Goal: Task Accomplishment & Management: Manage account settings

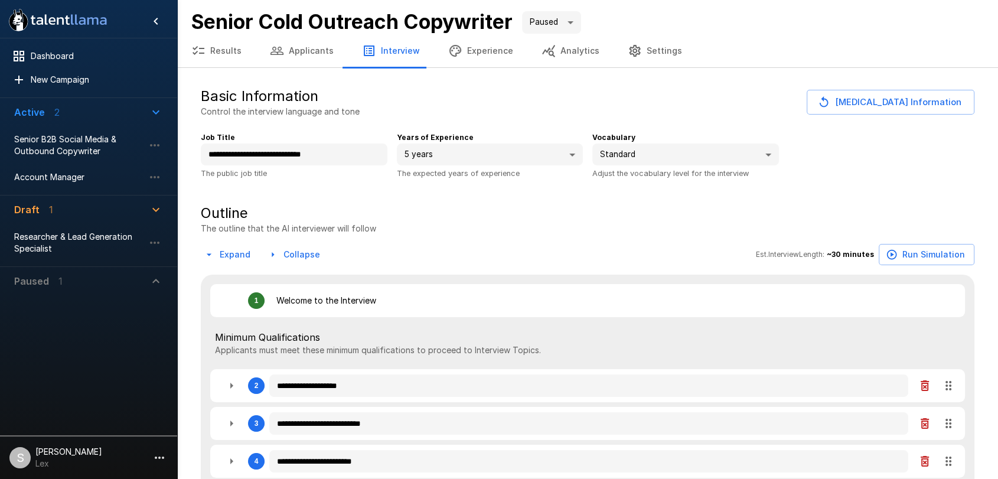
type textarea "*"
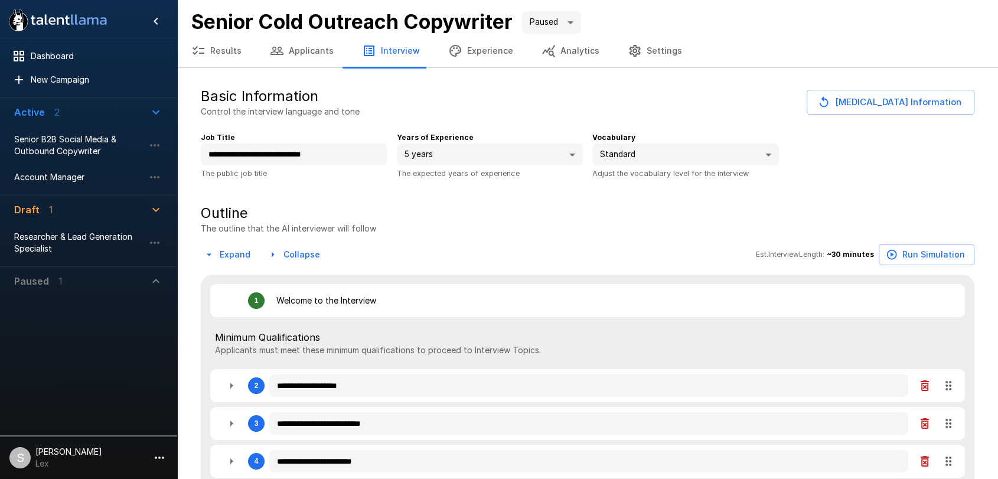
type textarea "*"
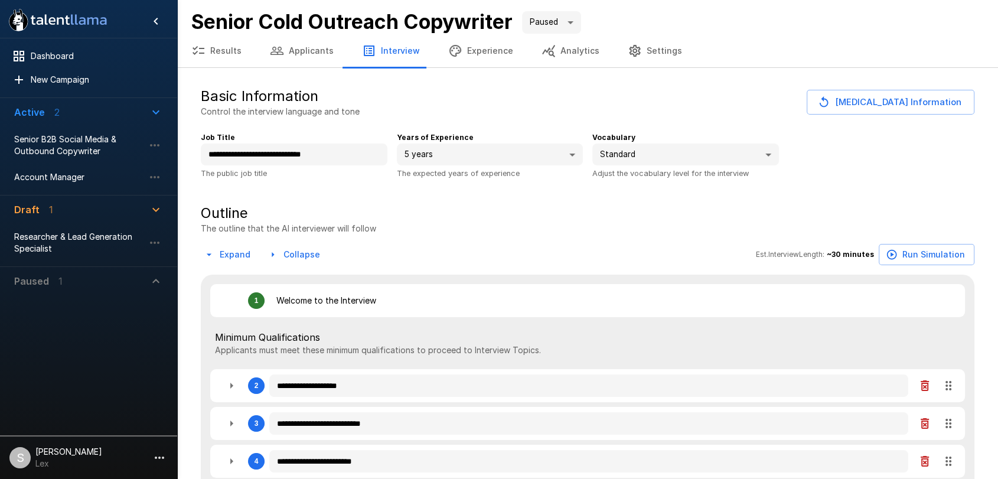
type textarea "*"
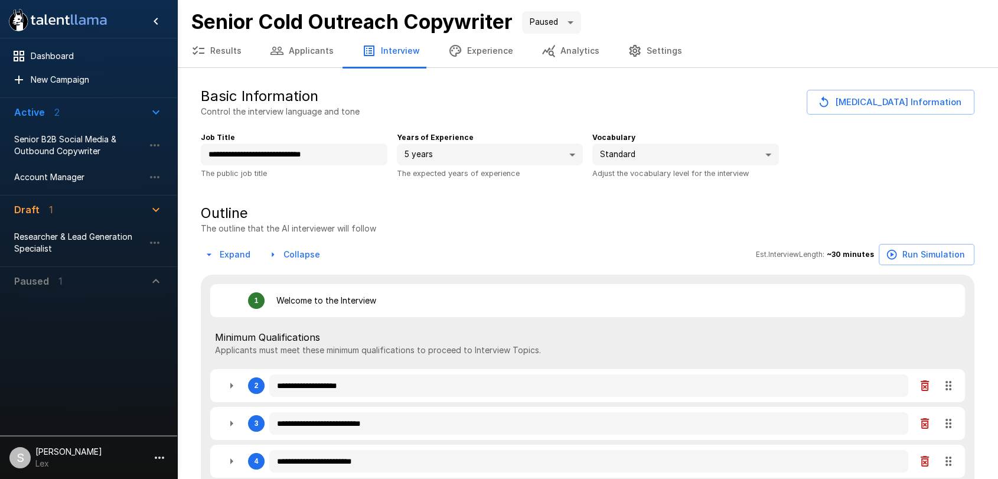
type textarea "*"
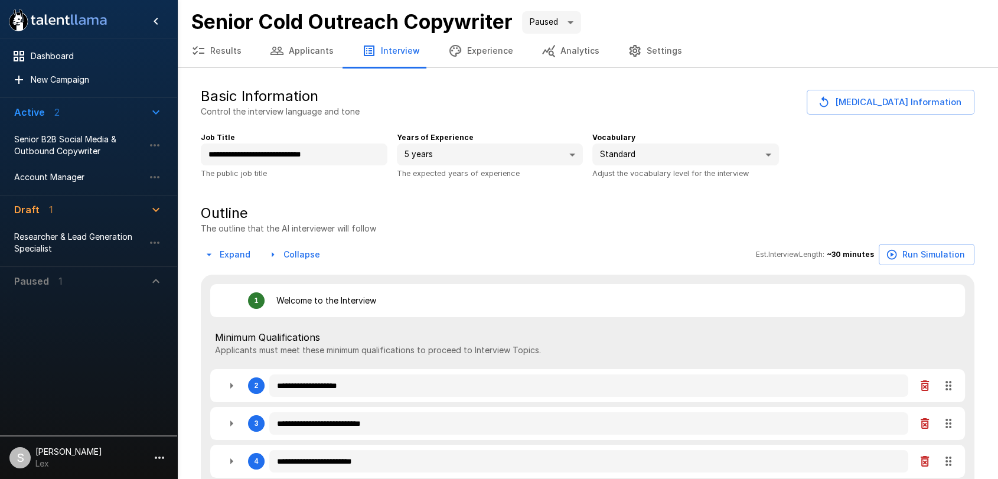
type textarea "*"
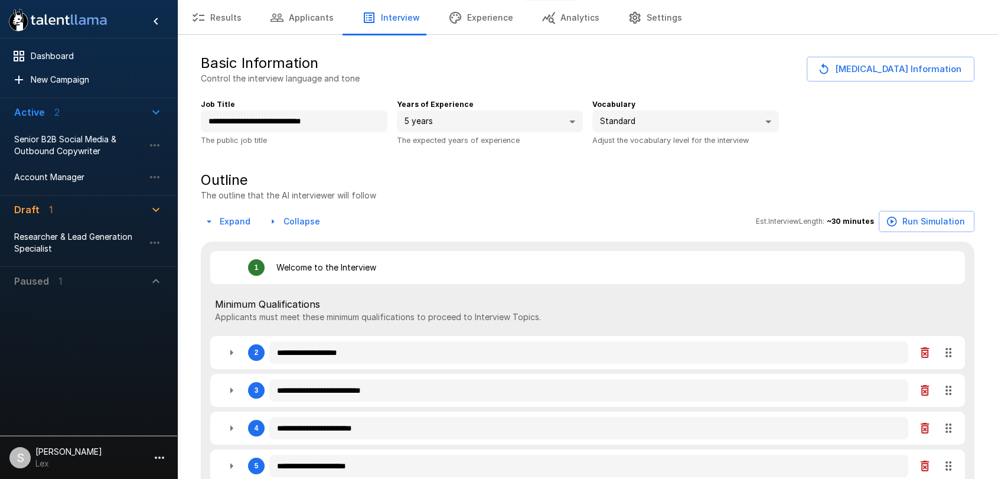
scroll to position [28, 0]
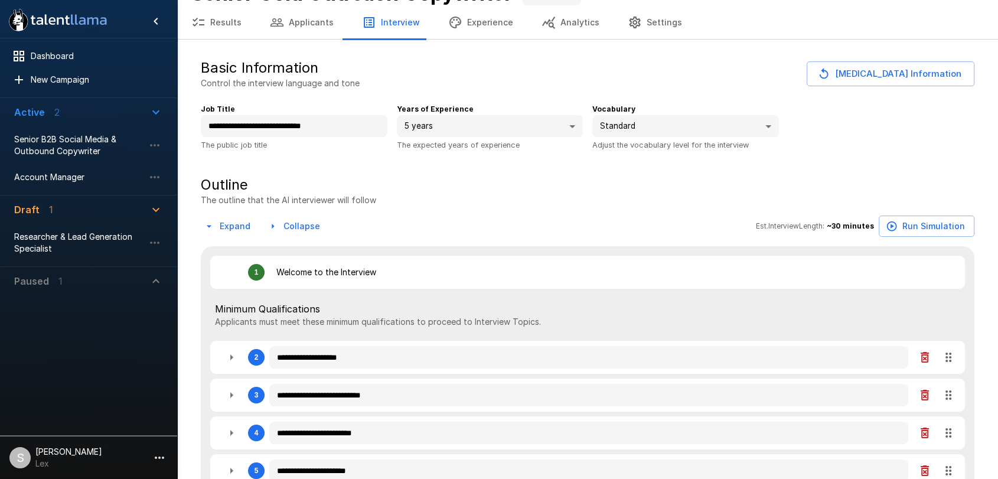
type textarea "*"
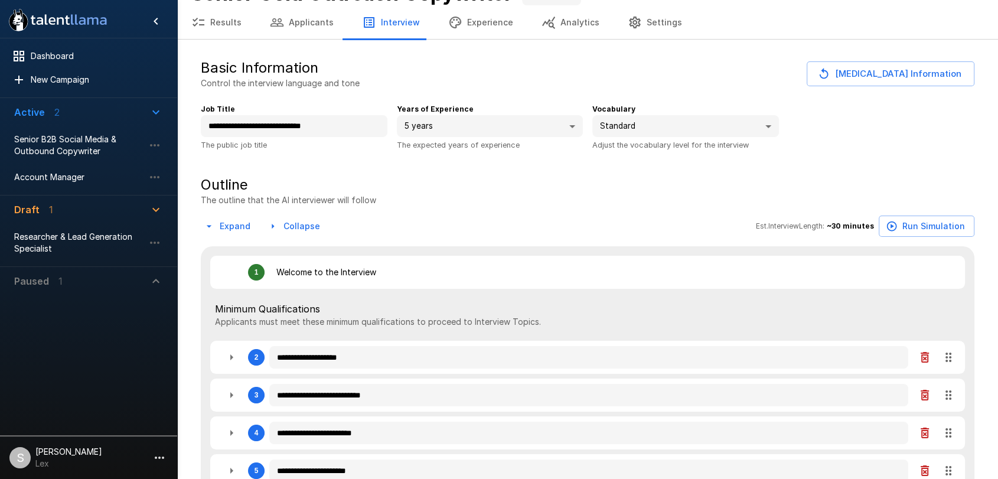
type textarea "*"
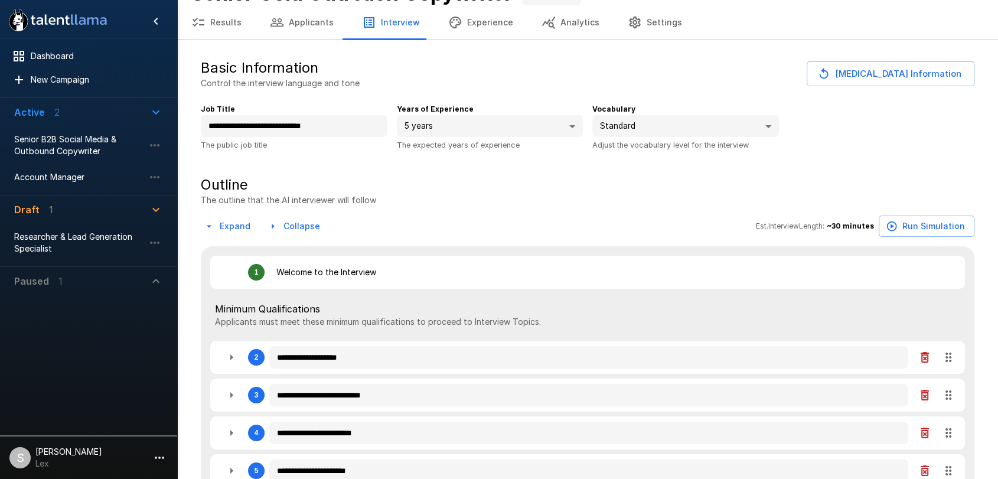
type textarea "*"
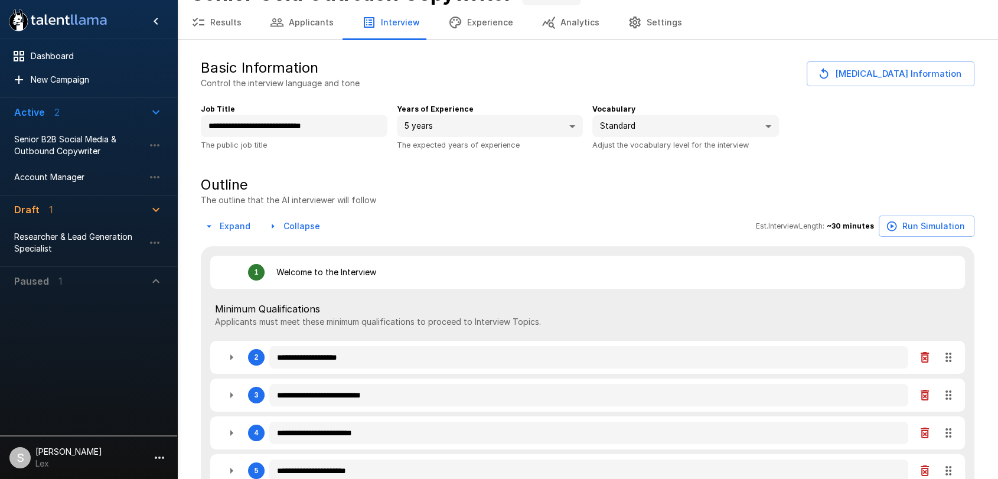
type textarea "*"
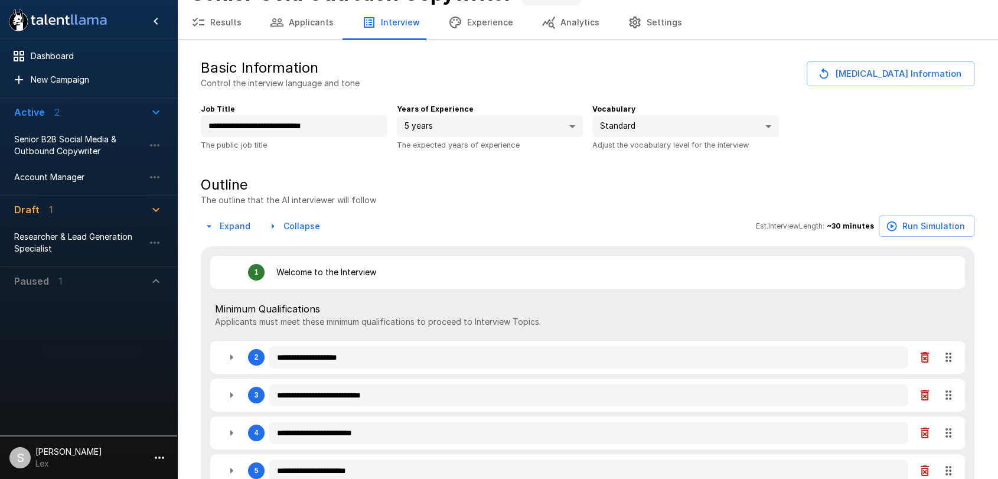
type textarea "*"
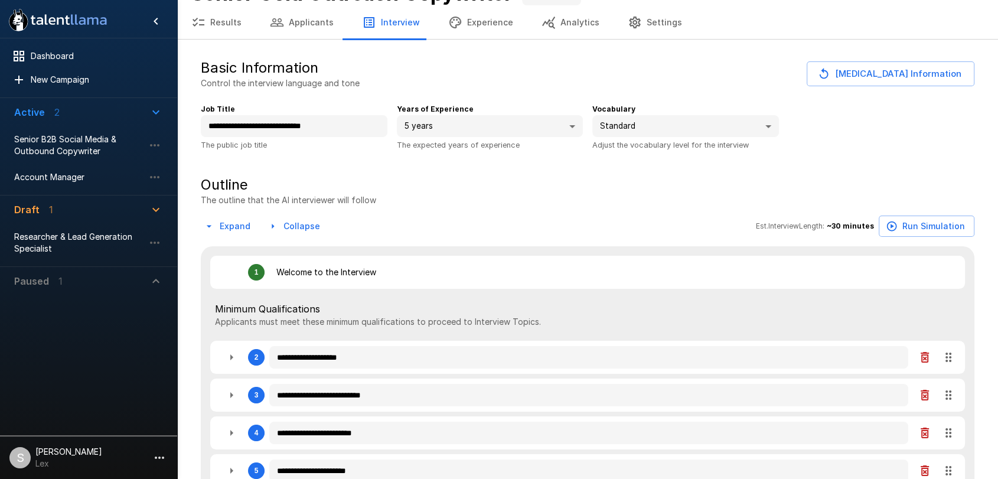
type textarea "*"
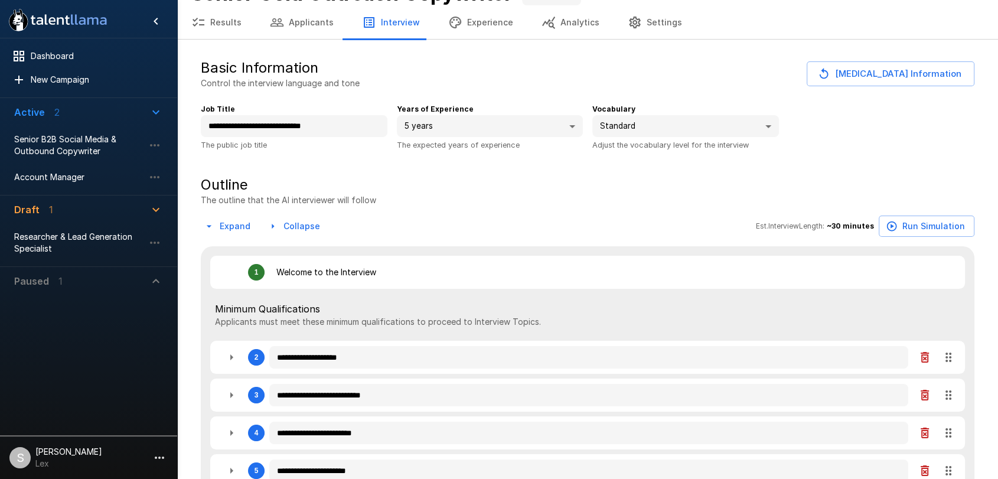
type textarea "*"
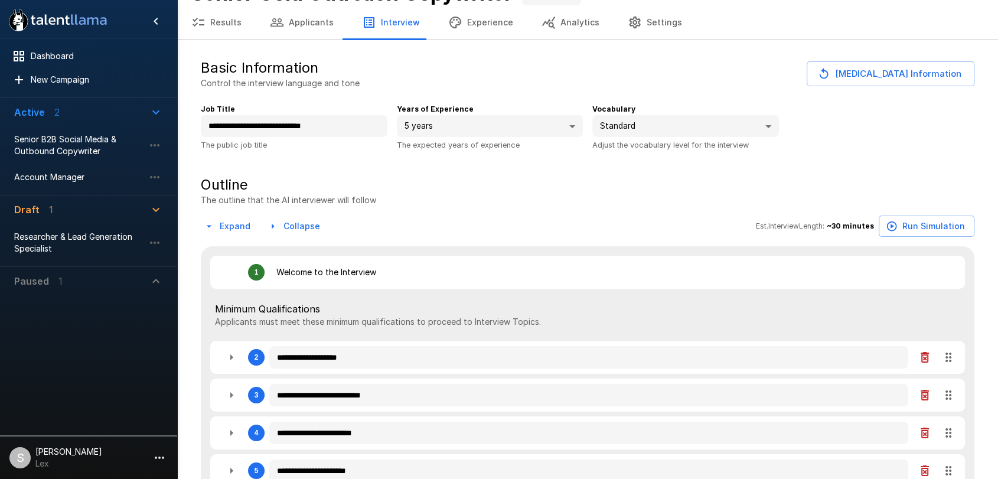
type textarea "*"
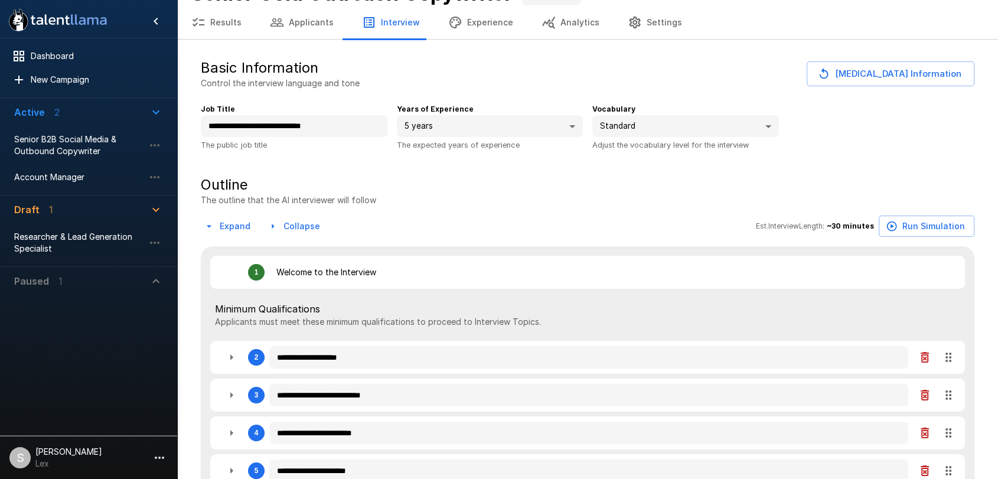
type textarea "*"
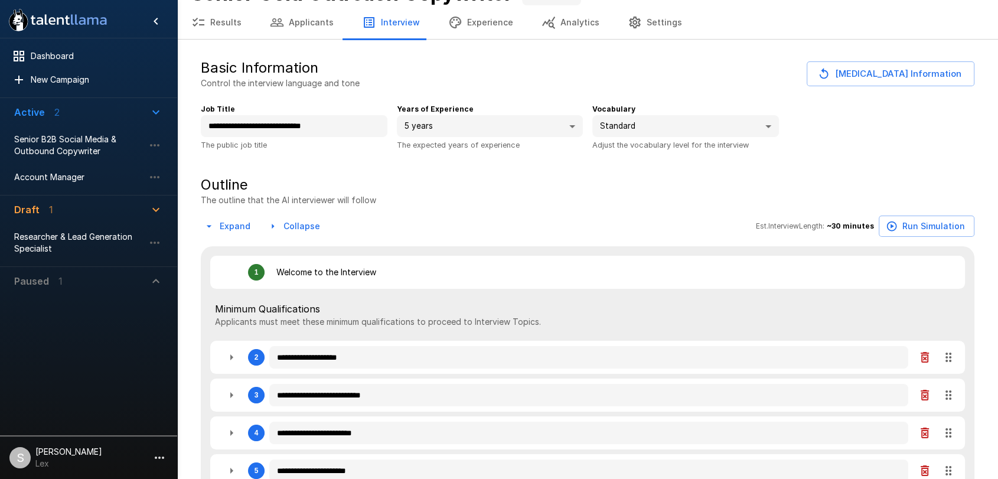
type textarea "*"
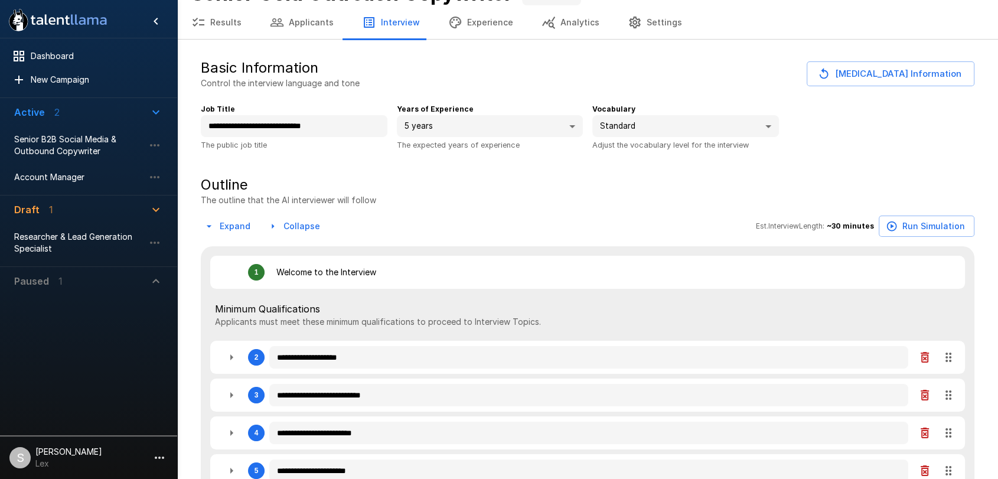
type textarea "*"
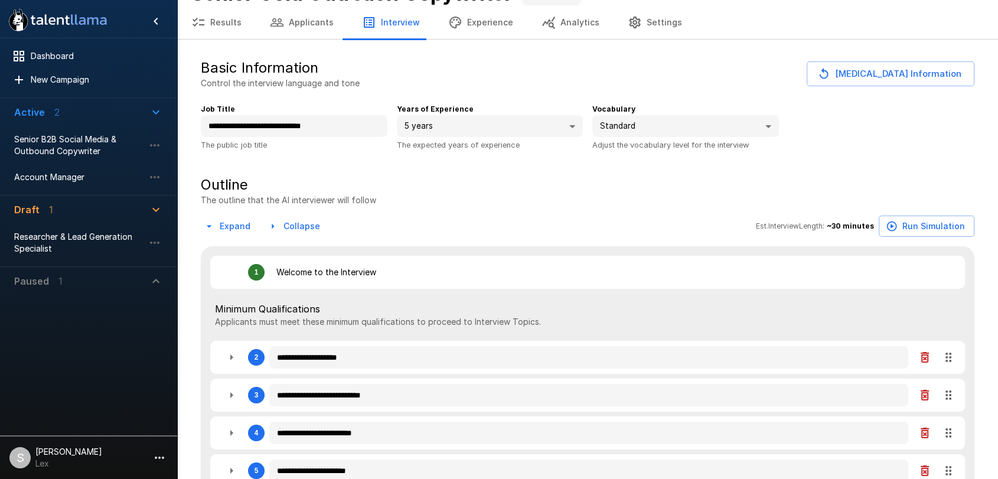
type textarea "*"
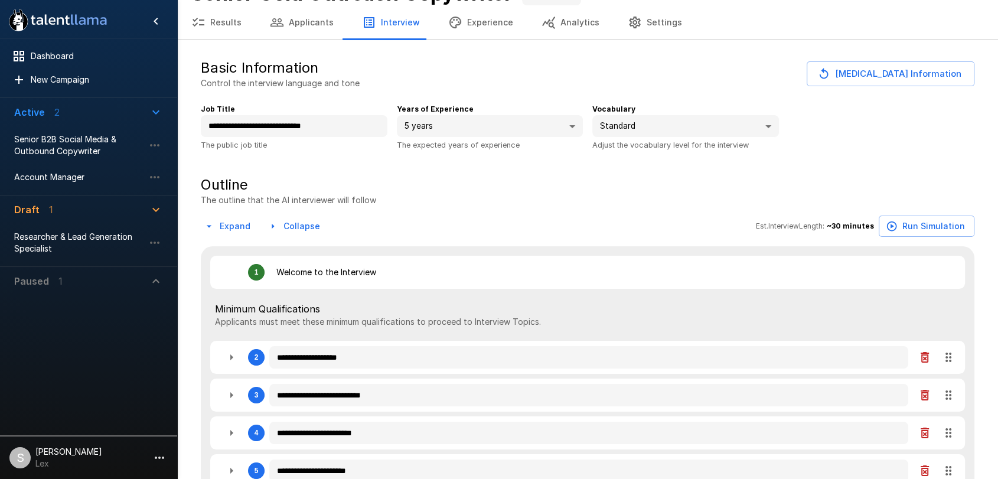
type textarea "*"
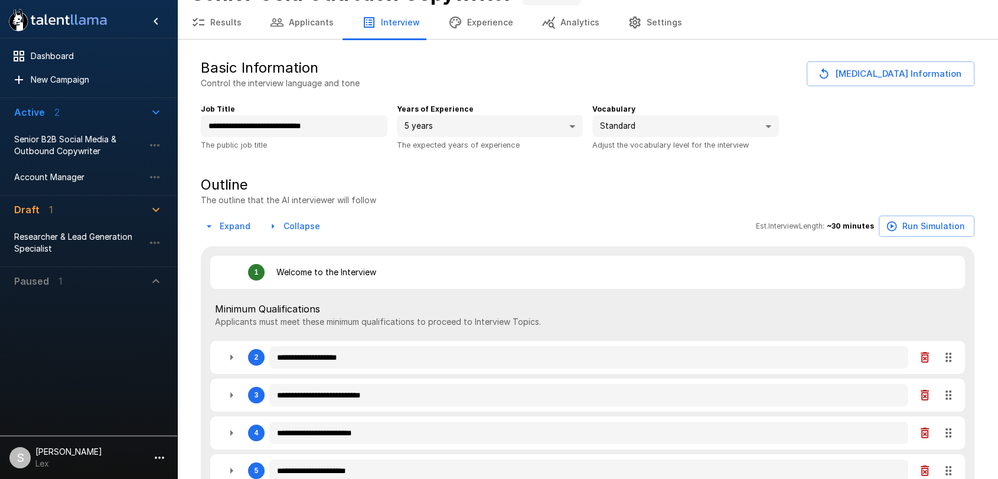
type textarea "*"
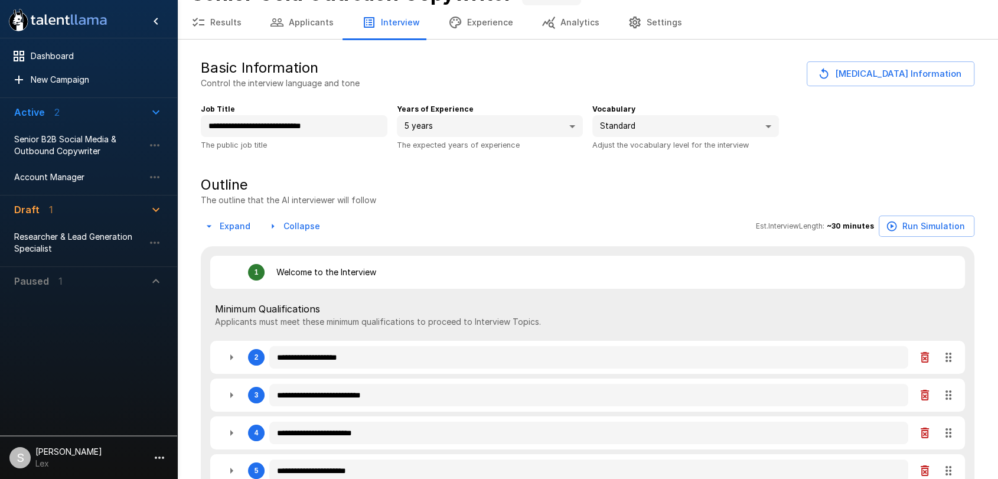
type textarea "*"
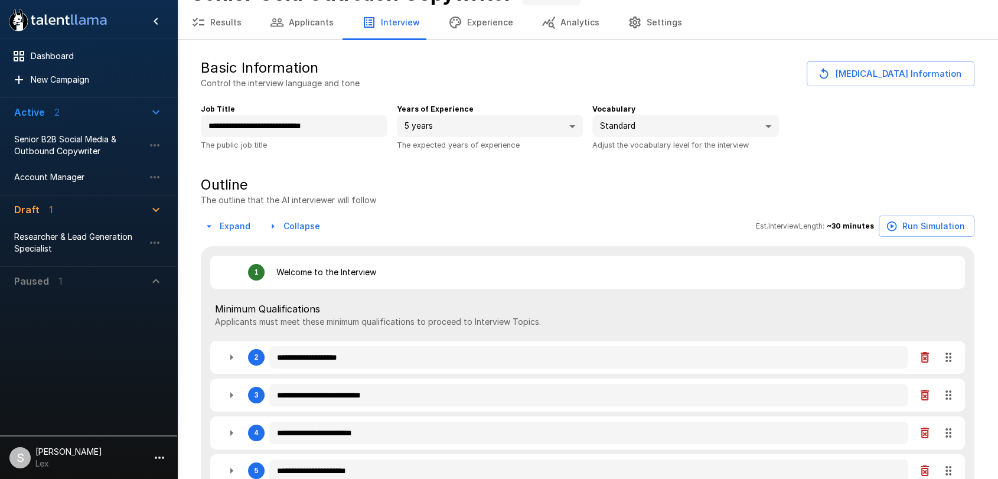
type textarea "*"
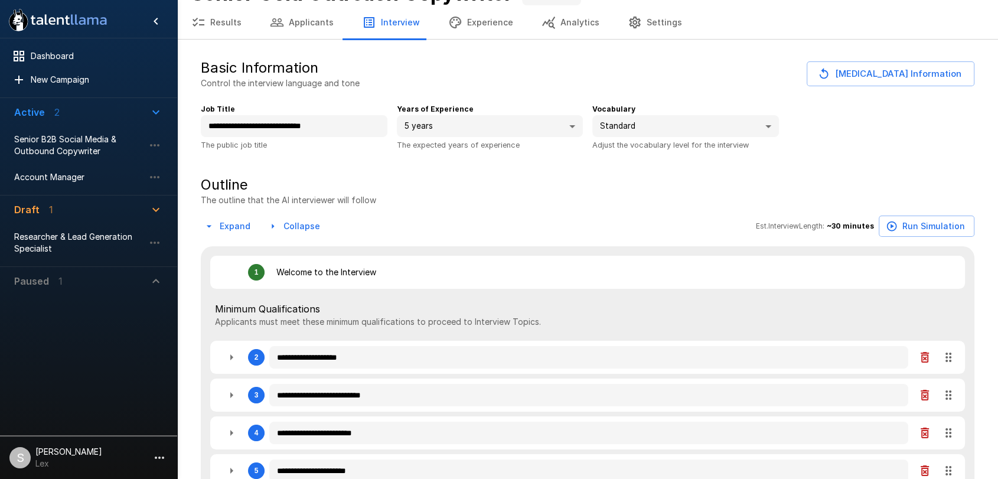
type textarea "*"
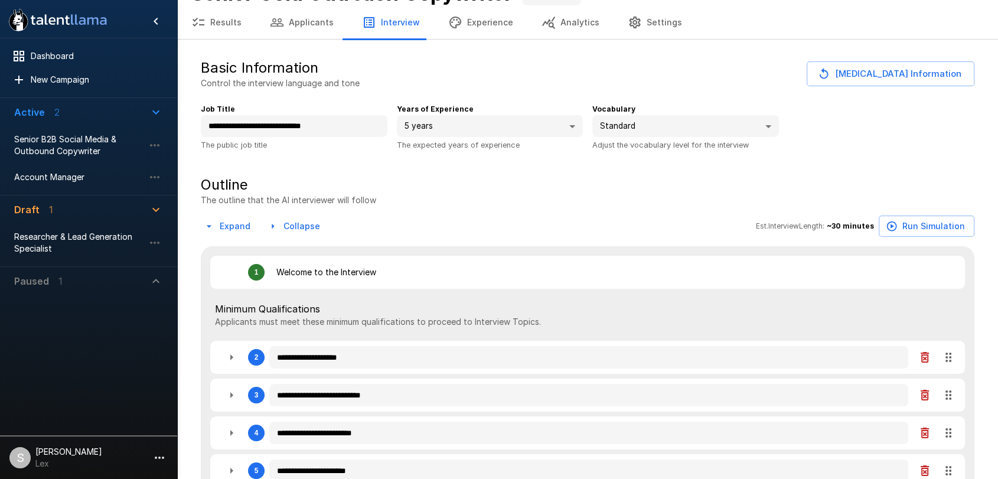
type textarea "*"
click at [67, 151] on span "Senior B2B Social Media & Outbound Copywriter" at bounding box center [79, 146] width 130 height 24
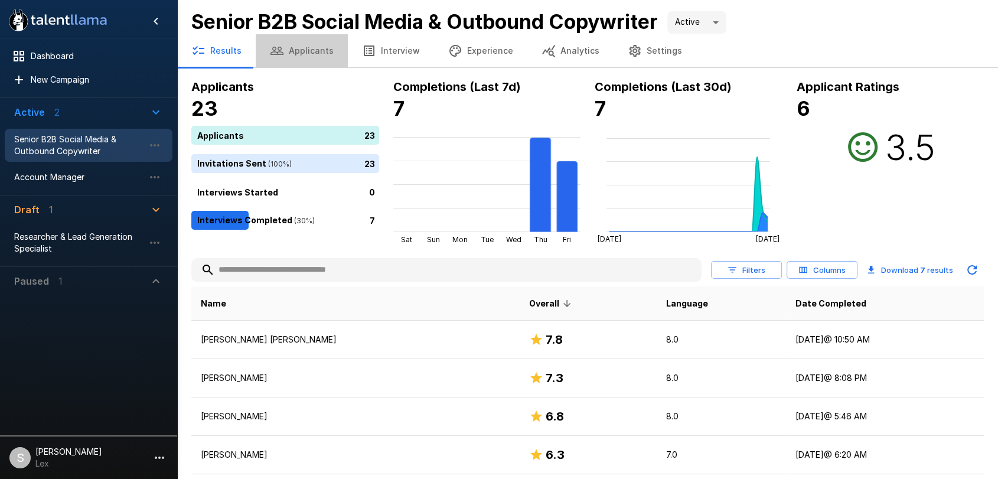
click at [316, 47] on button "Applicants" at bounding box center [302, 50] width 92 height 33
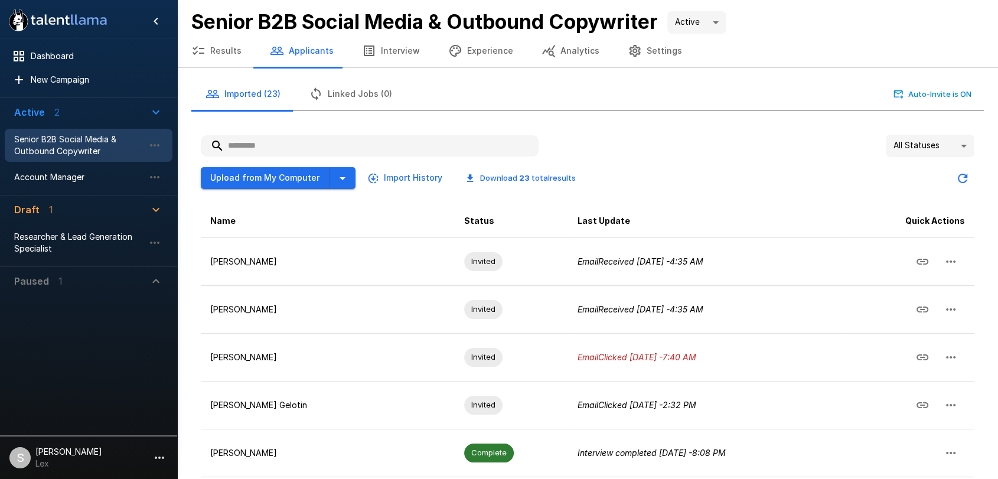
click at [245, 147] on input "text" at bounding box center [370, 145] width 338 height 21
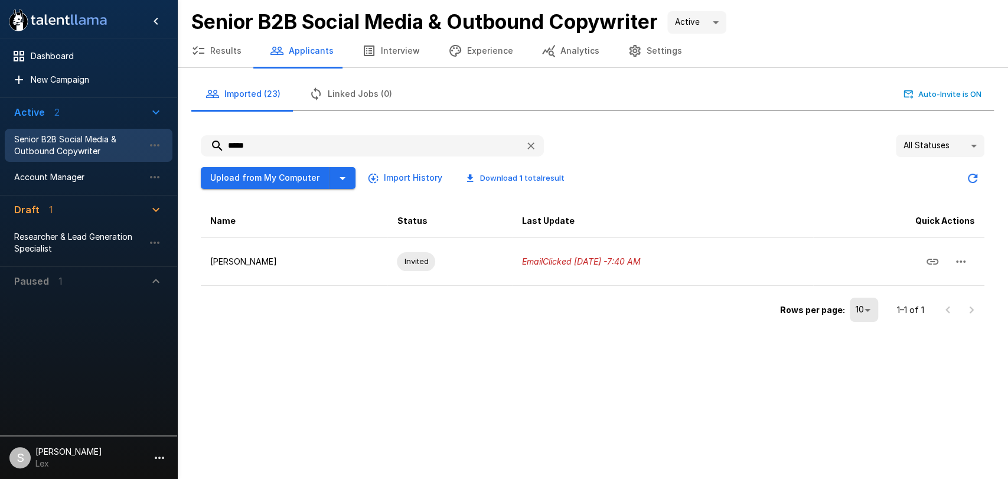
type input "*****"
click at [260, 179] on button "Upload from My Computer" at bounding box center [265, 178] width 129 height 22
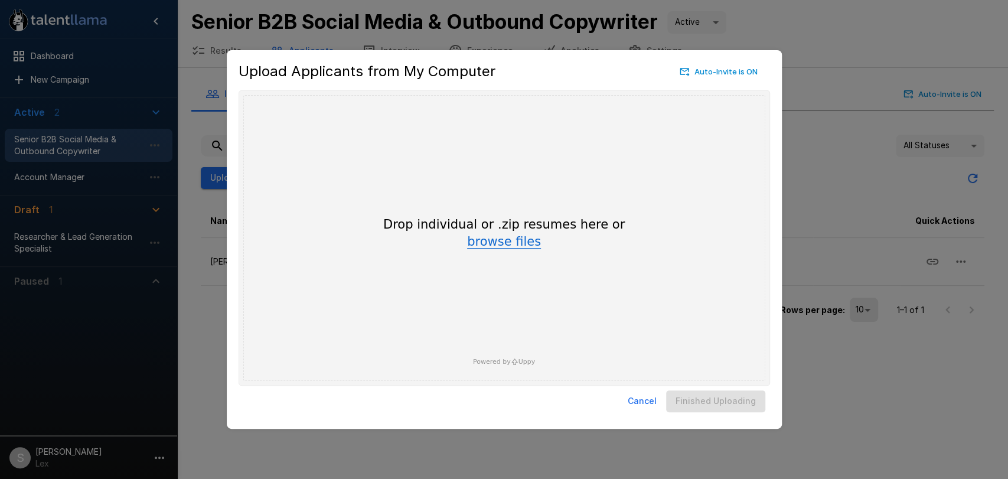
click at [492, 246] on button "browse files" at bounding box center [504, 242] width 74 height 13
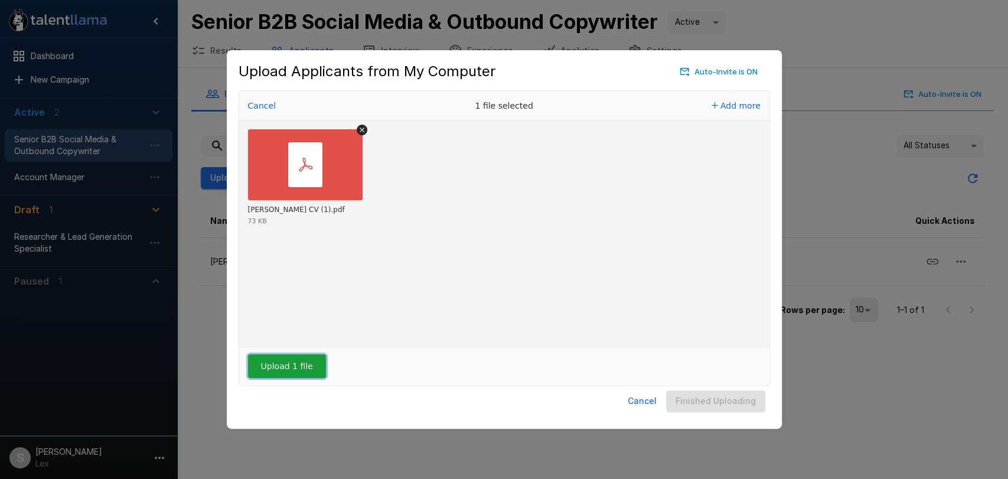
click at [284, 366] on button "Upload 1 file" at bounding box center [287, 366] width 78 height 24
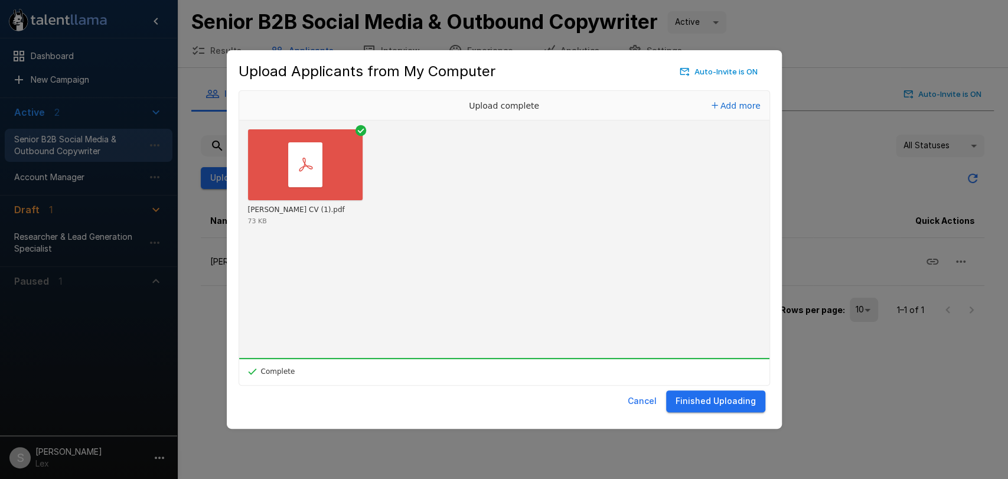
click at [736, 403] on button "Finished Uploading" at bounding box center [715, 401] width 99 height 22
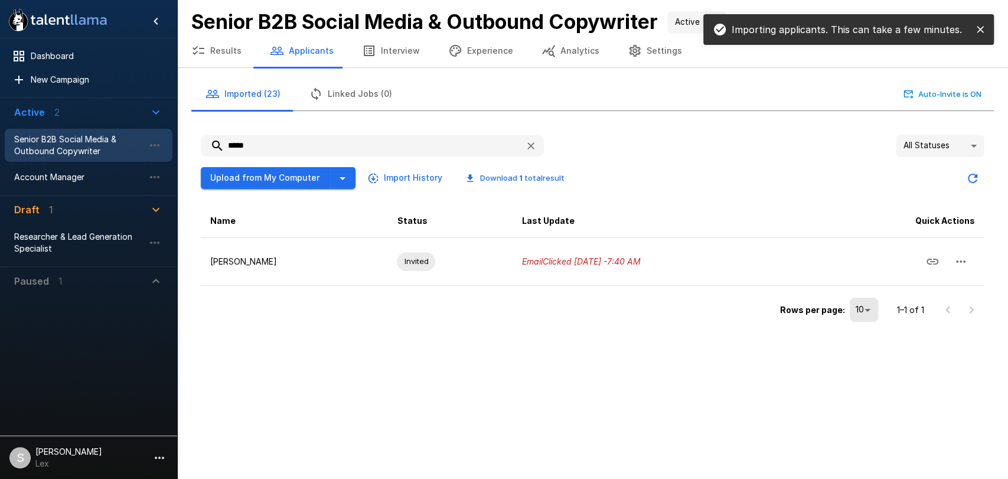
click at [532, 147] on icon "button" at bounding box center [531, 145] width 7 height 7
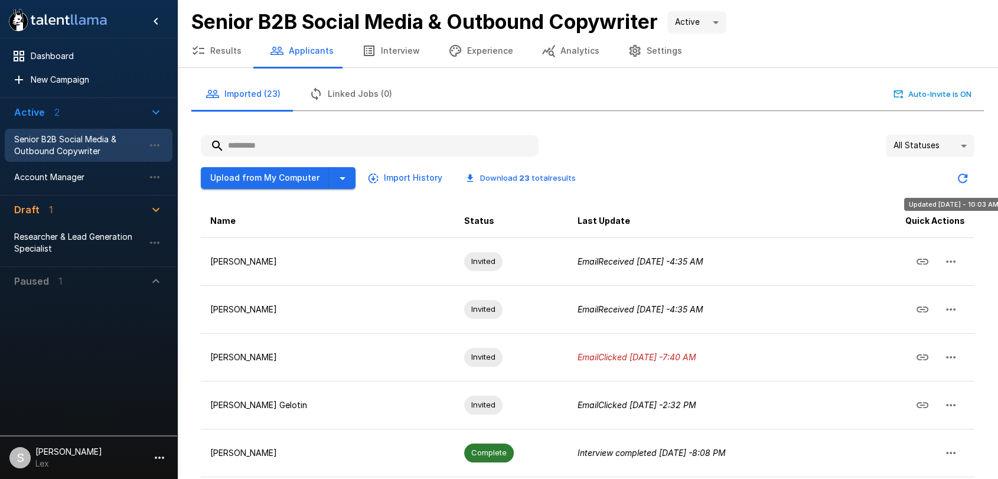
click at [968, 177] on icon "Updated Today - 10:03 AM" at bounding box center [963, 178] width 14 height 14
click at [965, 178] on icon "Updated Today - 10:03 AM" at bounding box center [963, 178] width 14 height 14
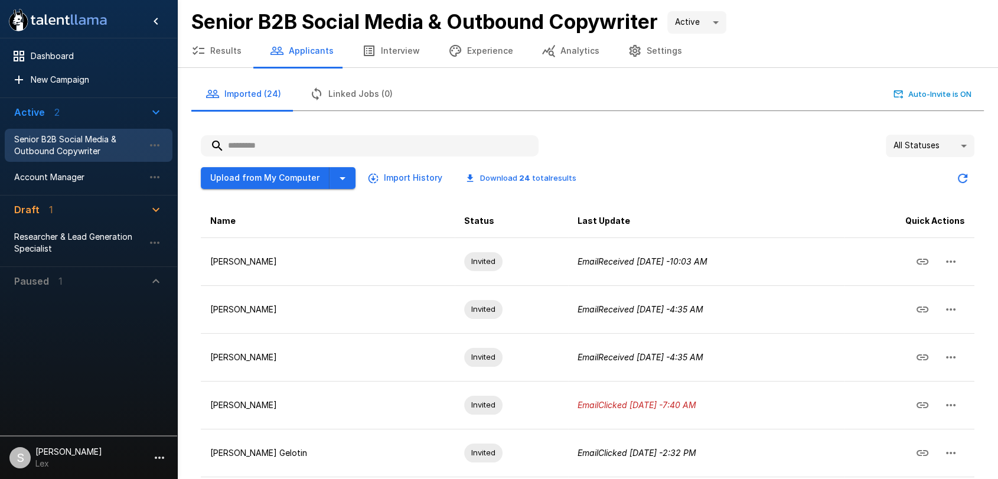
click at [213, 49] on button "Results" at bounding box center [216, 50] width 79 height 33
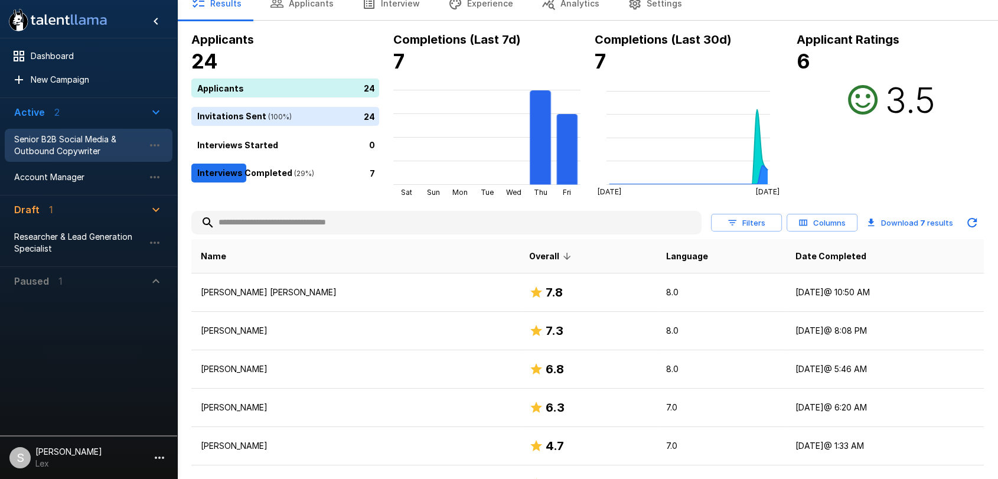
scroll to position [47, 0]
click at [65, 183] on span "Account Manager" at bounding box center [79, 177] width 130 height 12
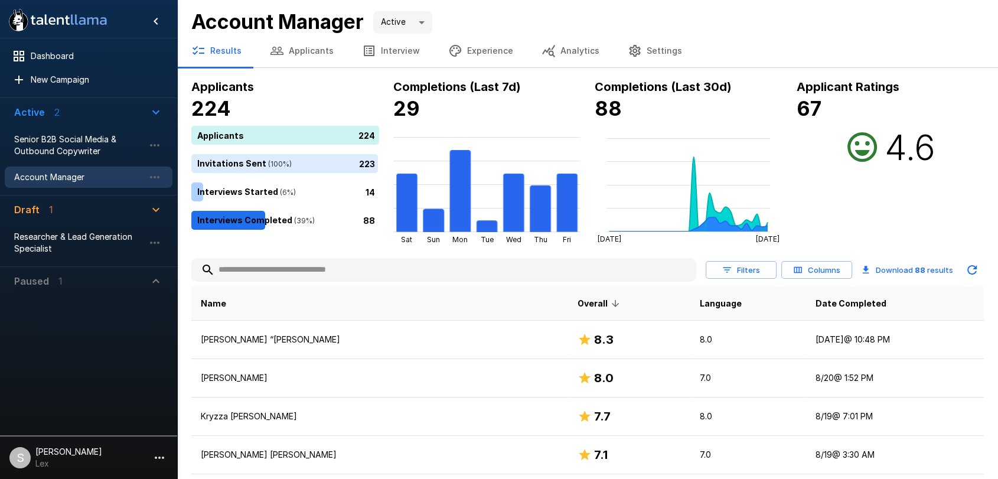
click at [288, 53] on button "Applicants" at bounding box center [302, 50] width 92 height 33
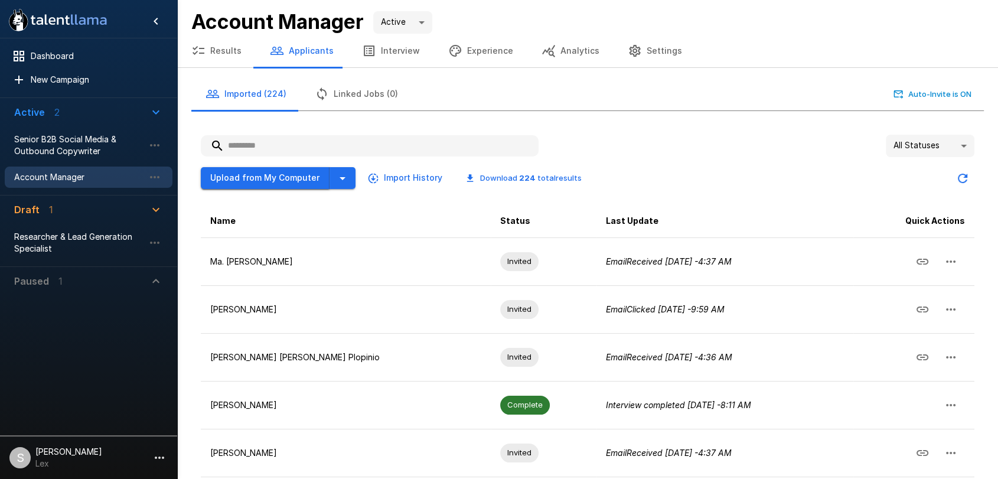
click at [261, 179] on button "Upload from My Computer" at bounding box center [265, 178] width 129 height 22
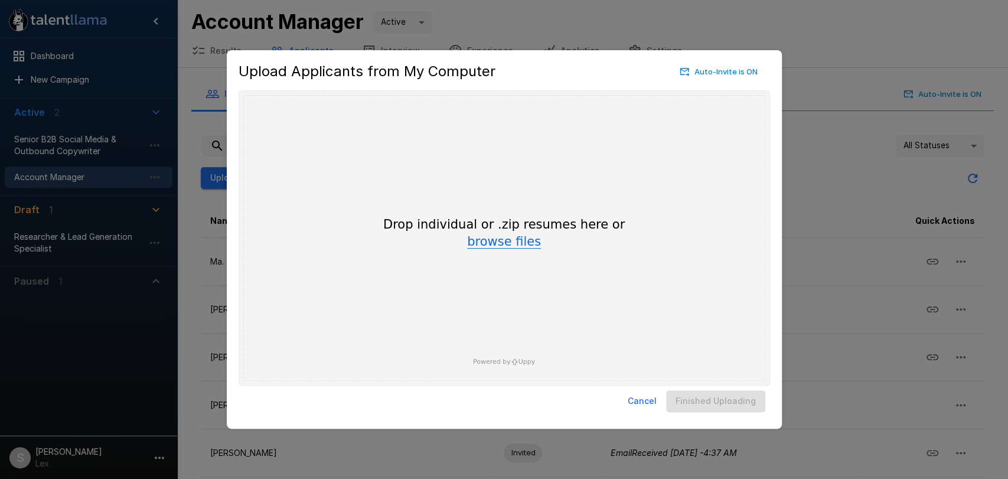
click at [492, 246] on button "browse files" at bounding box center [504, 242] width 74 height 13
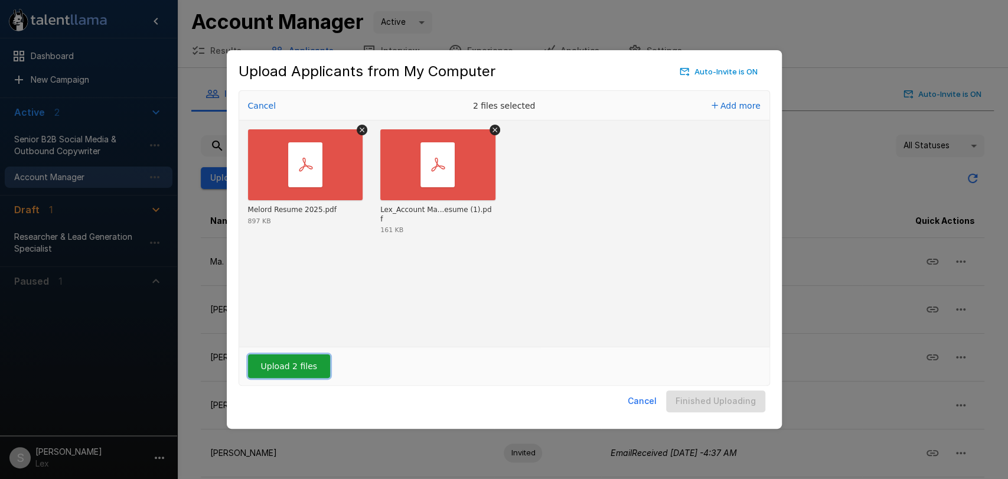
click at [284, 367] on button "Upload 2 files" at bounding box center [289, 366] width 82 height 24
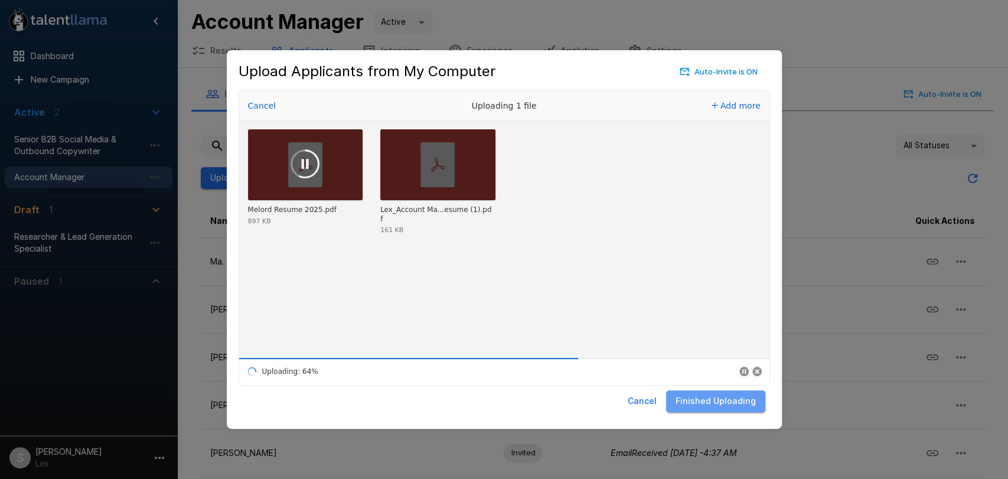
click at [723, 403] on button "Finished Uploading" at bounding box center [715, 401] width 99 height 22
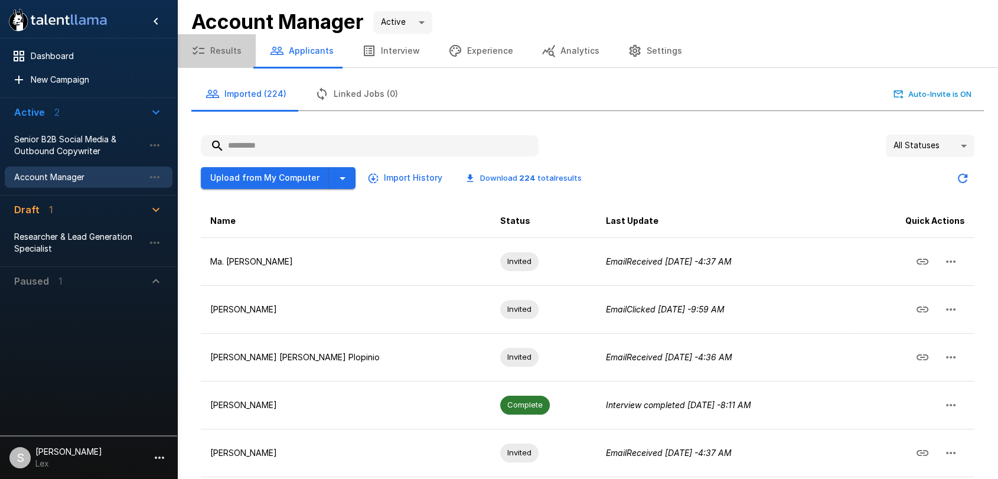
click at [220, 51] on button "Results" at bounding box center [216, 50] width 79 height 33
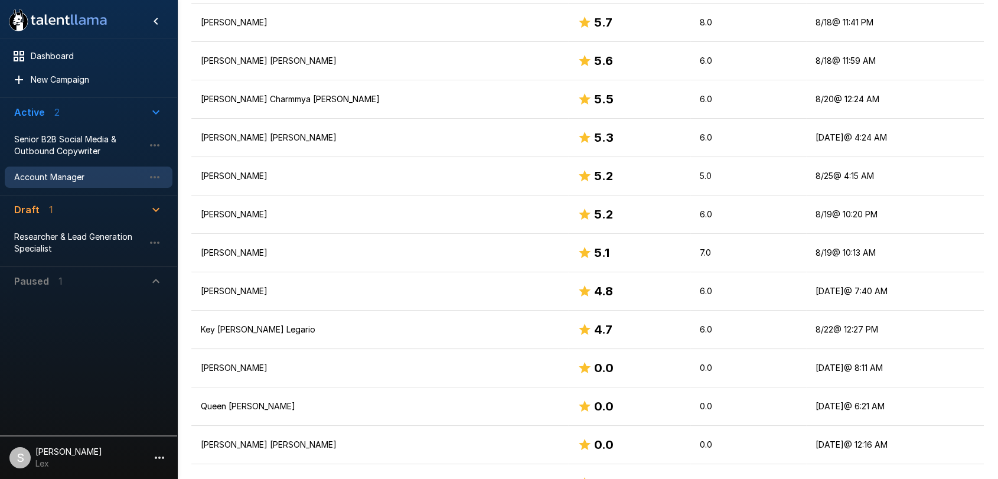
scroll to position [898, 0]
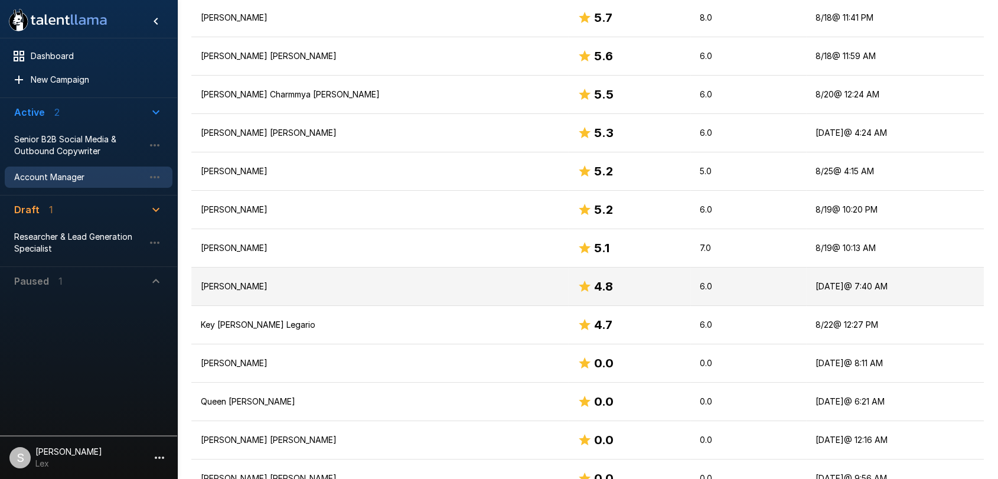
click at [242, 284] on p "[PERSON_NAME]" at bounding box center [380, 287] width 358 height 12
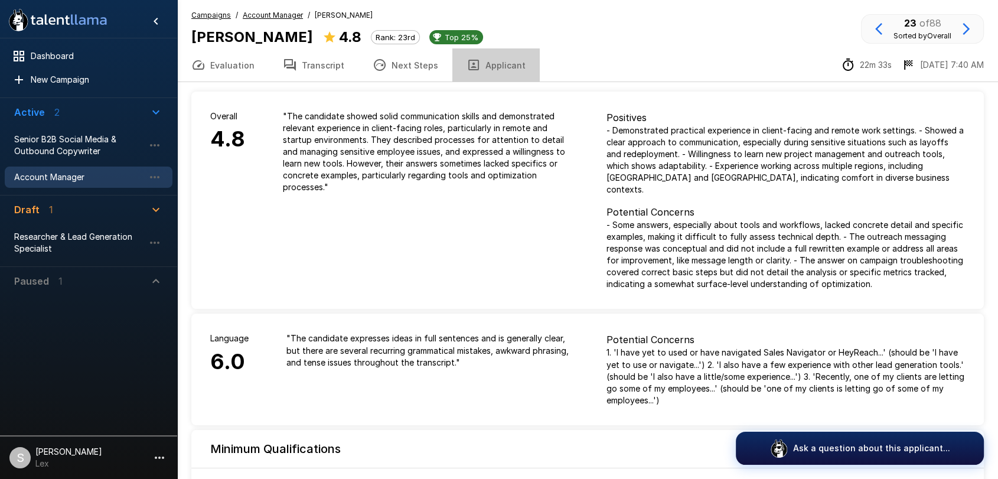
click at [506, 61] on button "Applicant" at bounding box center [496, 64] width 87 height 33
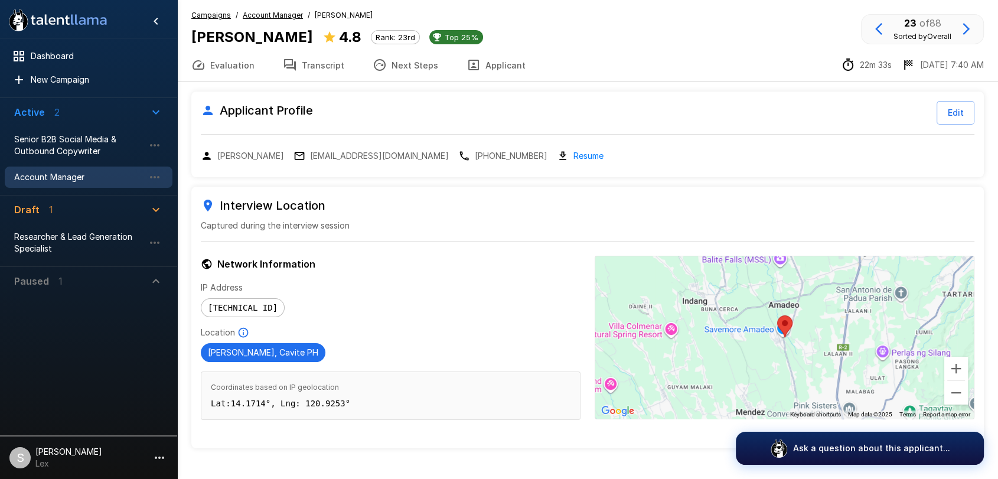
click at [364, 157] on p "[EMAIL_ADDRESS][DOMAIN_NAME]" at bounding box center [379, 156] width 139 height 12
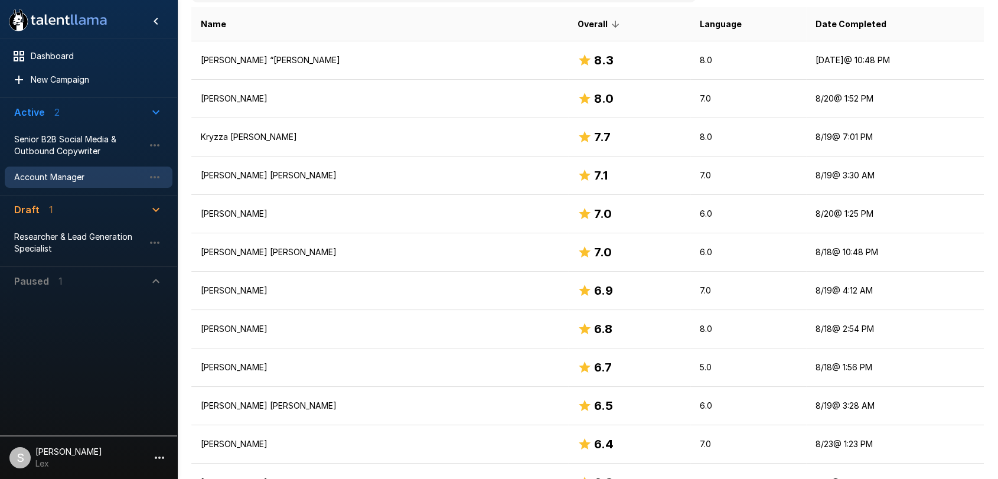
scroll to position [277, 0]
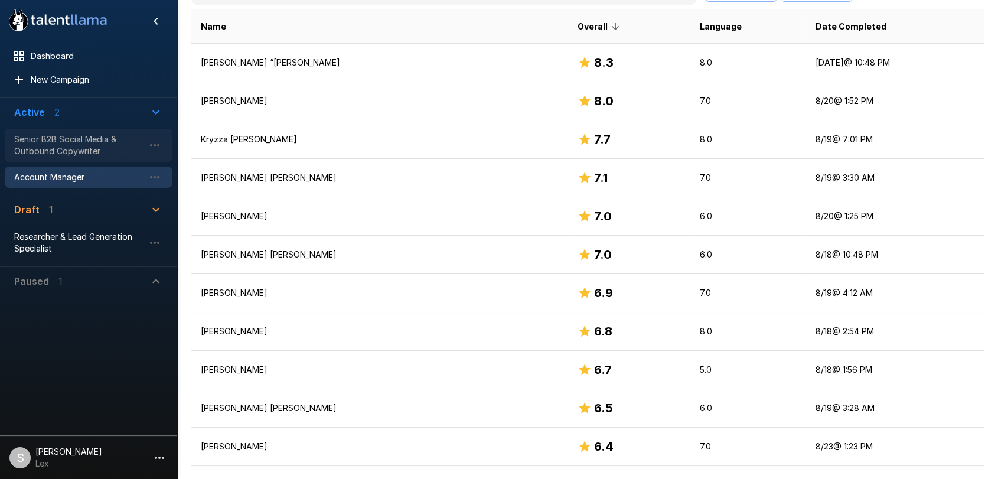
click at [74, 149] on span "Senior B2B Social Media & Outbound Copywriter" at bounding box center [79, 146] width 130 height 24
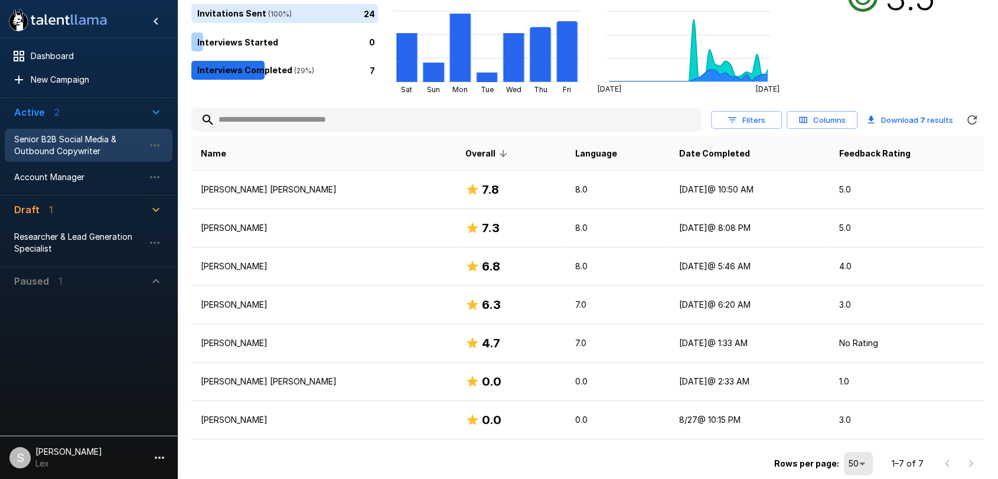
scroll to position [149, 0]
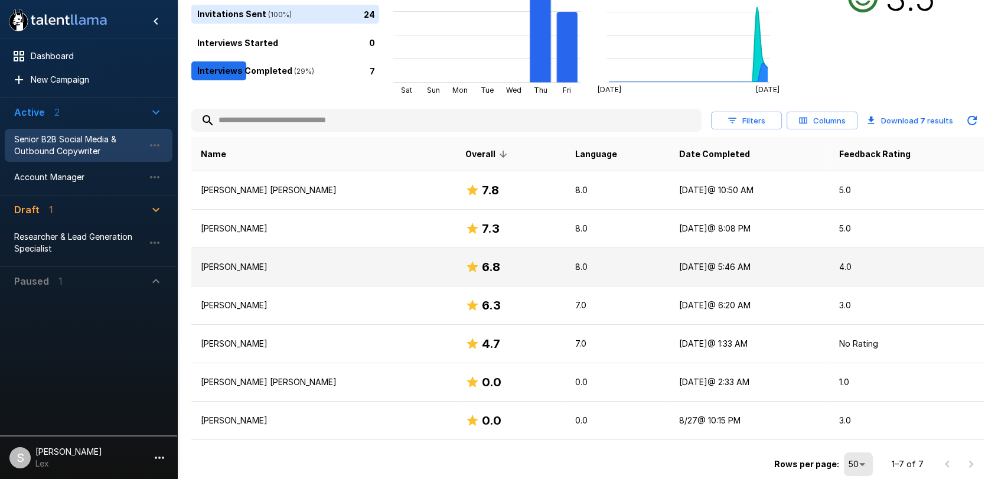
click at [334, 261] on p "[PERSON_NAME]" at bounding box center [324, 267] width 246 height 12
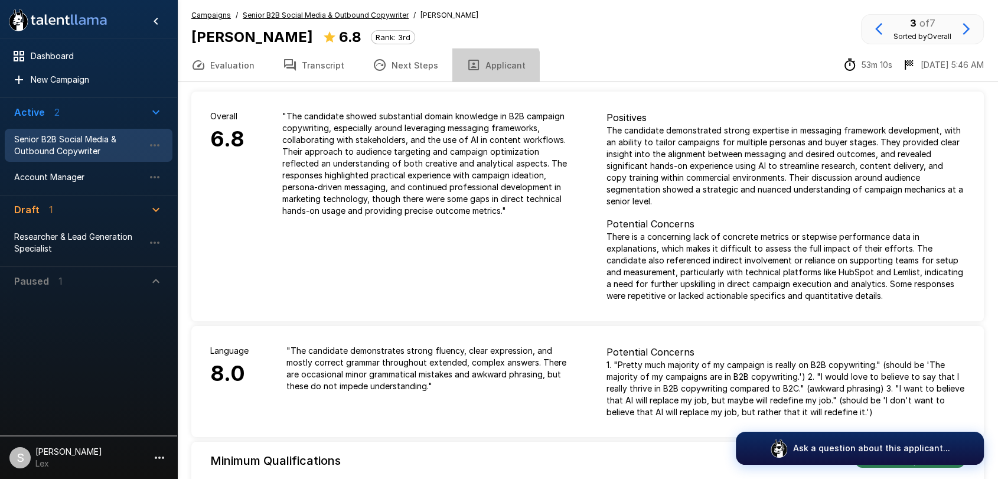
click at [485, 67] on button "Applicant" at bounding box center [496, 64] width 87 height 33
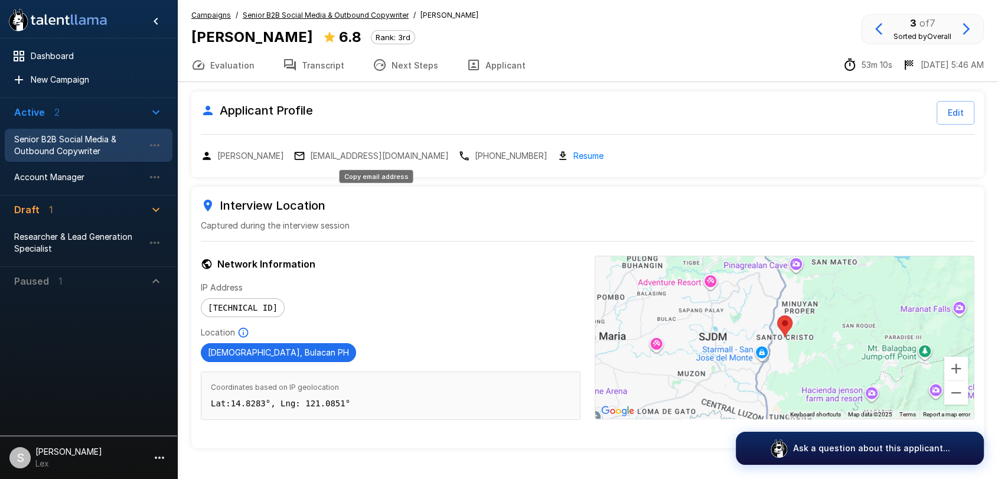
click at [352, 154] on p "[EMAIL_ADDRESS][DOMAIN_NAME]" at bounding box center [379, 156] width 139 height 12
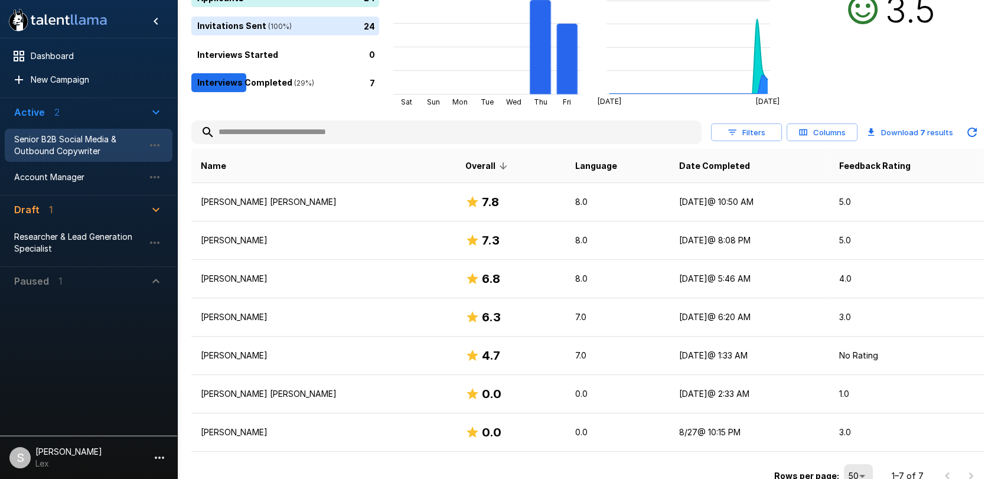
scroll to position [149, 0]
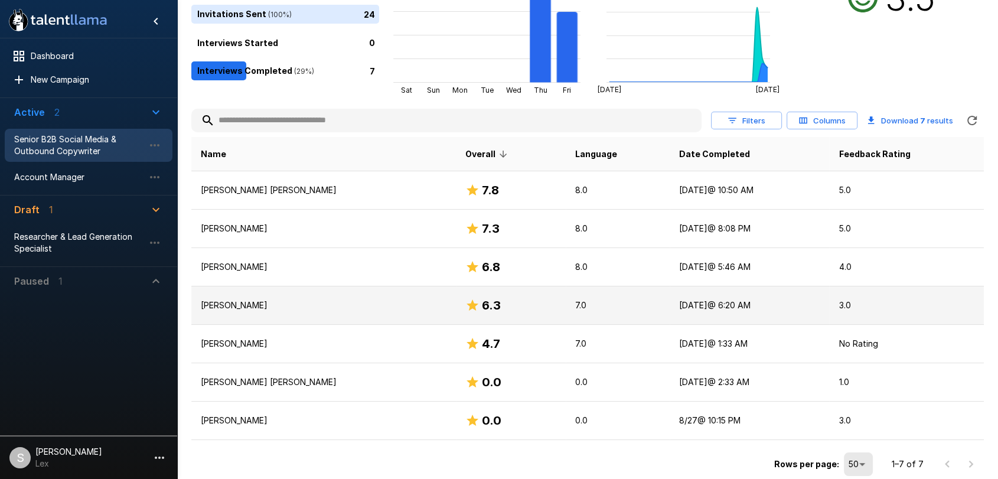
click at [239, 308] on p "[PERSON_NAME]" at bounding box center [324, 306] width 246 height 12
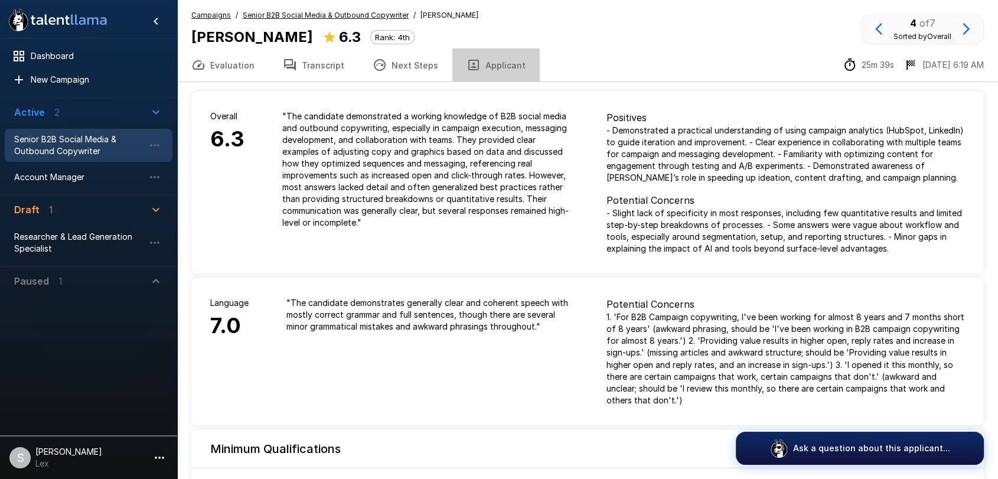
click at [491, 63] on button "Applicant" at bounding box center [496, 64] width 87 height 33
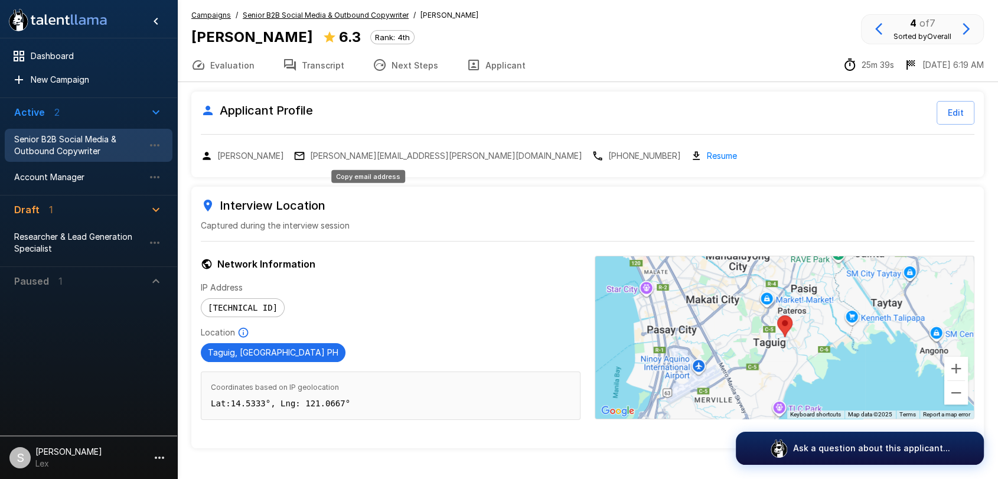
click at [357, 156] on p "[PERSON_NAME][EMAIL_ADDRESS][PERSON_NAME][DOMAIN_NAME]" at bounding box center [446, 156] width 272 height 12
